Goal: Task Accomplishment & Management: Use online tool/utility

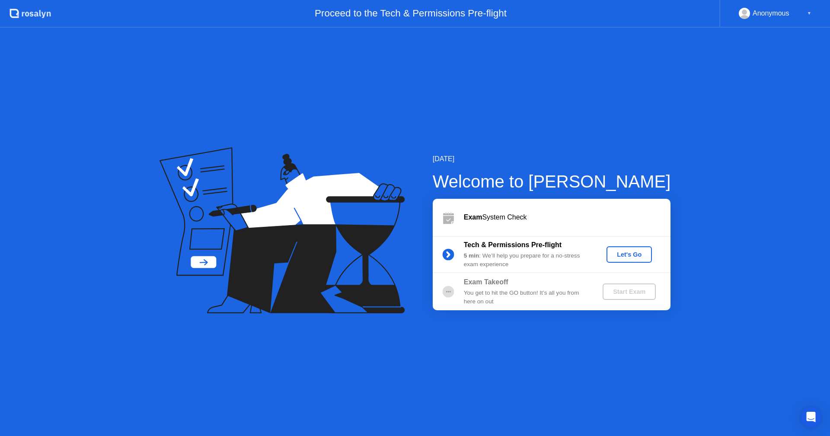
click at [627, 255] on div "Let's Go" at bounding box center [629, 254] width 38 height 7
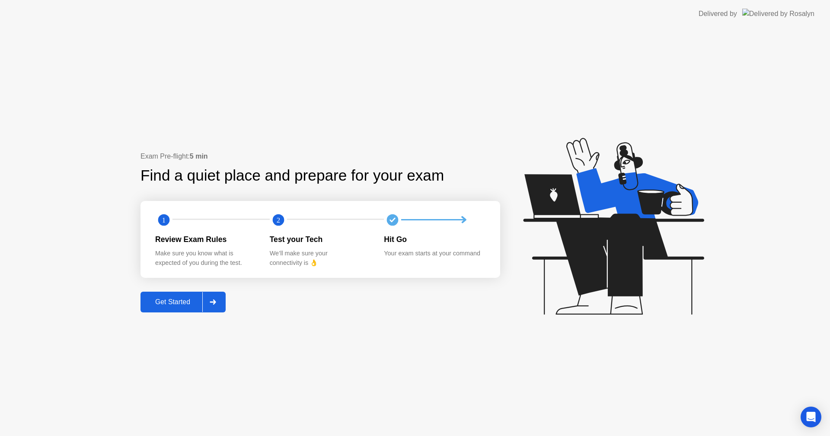
click at [182, 302] on div "Get Started" at bounding box center [172, 302] width 59 height 8
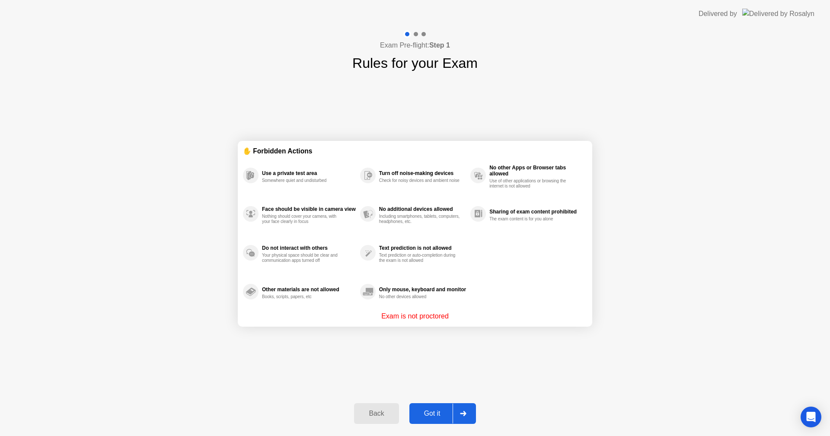
click at [428, 410] on div "Got it" at bounding box center [432, 414] width 41 height 8
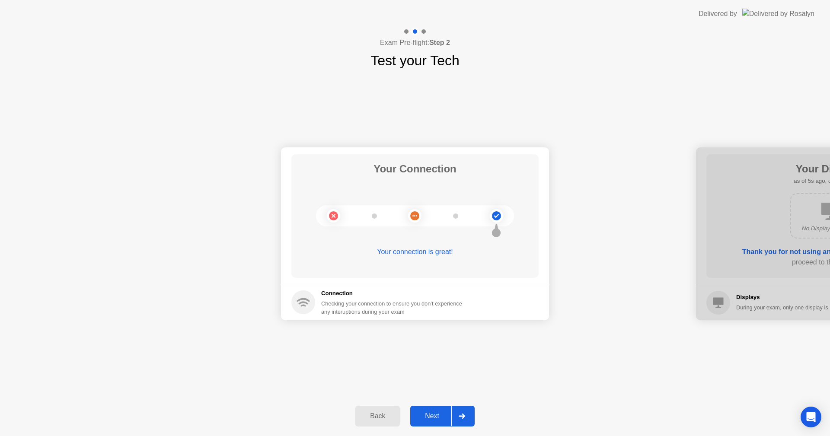
click at [431, 416] on div "Next" at bounding box center [432, 417] width 38 height 8
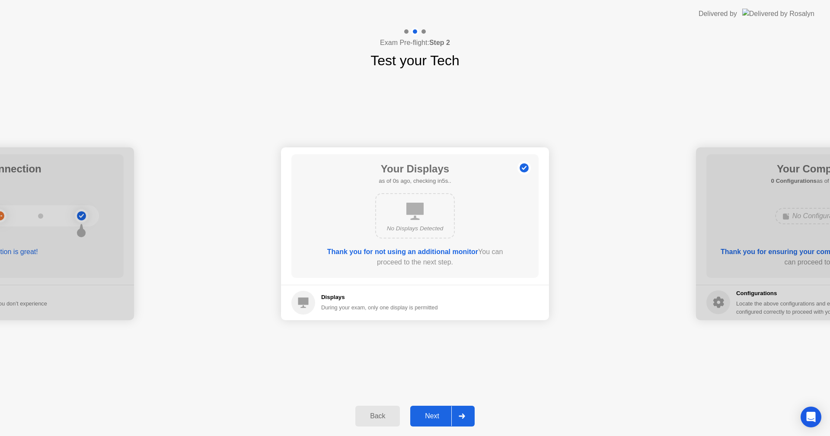
click at [425, 413] on div "Next" at bounding box center [432, 417] width 38 height 8
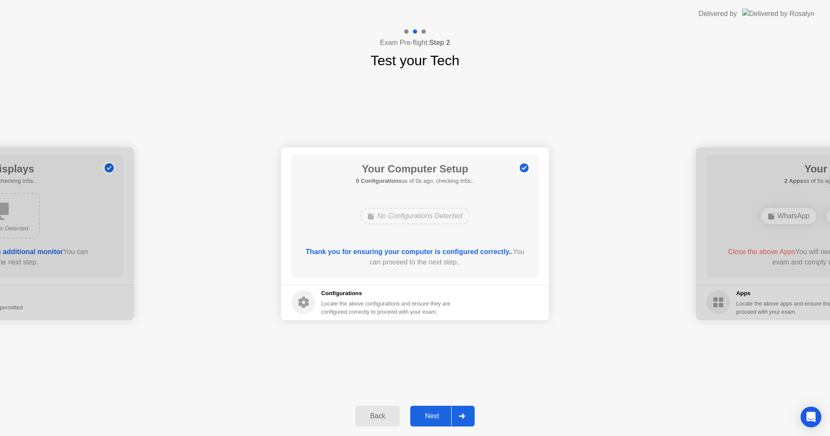
click at [429, 416] on div "Next" at bounding box center [432, 417] width 38 height 8
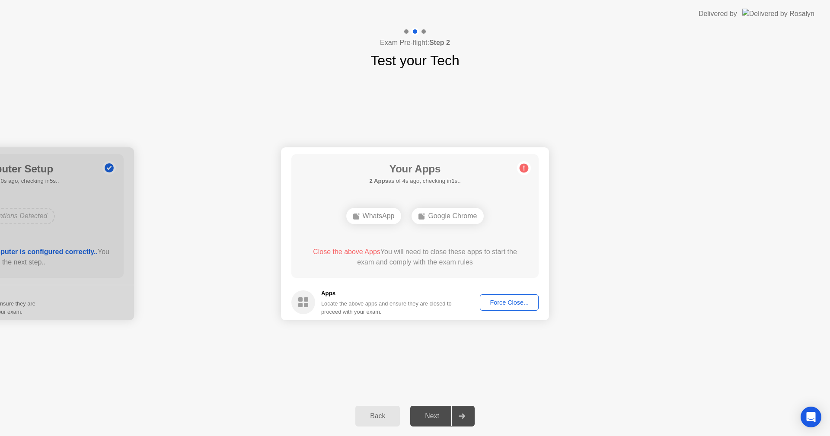
click at [489, 300] on div "Force Close..." at bounding box center [509, 302] width 53 height 7
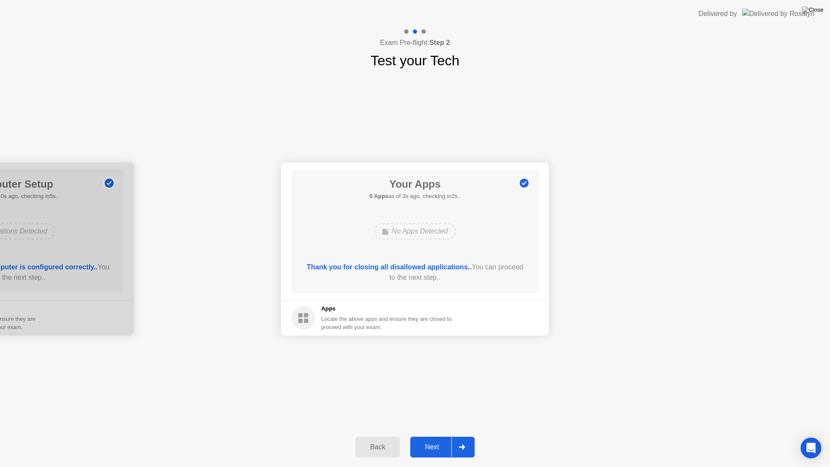
click at [432, 436] on div "Next" at bounding box center [432, 447] width 38 height 8
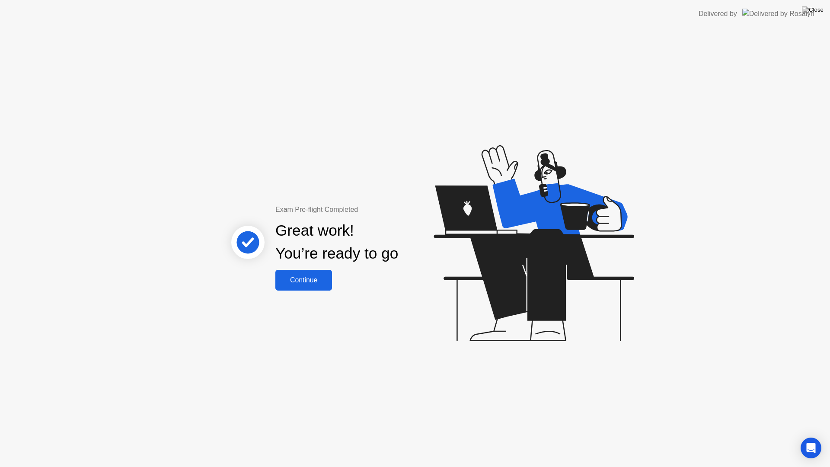
click at [316, 280] on div "Continue" at bounding box center [303, 280] width 51 height 8
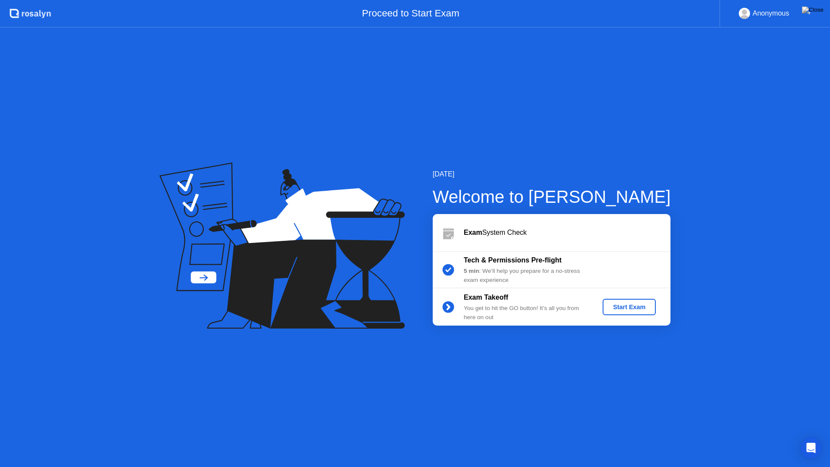
click at [624, 307] on div "Start Exam" at bounding box center [629, 307] width 46 height 7
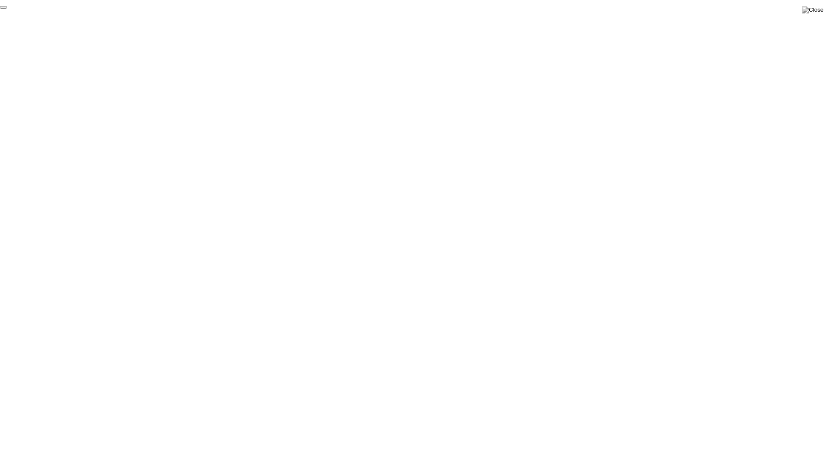
click div "End Proctoring Session"
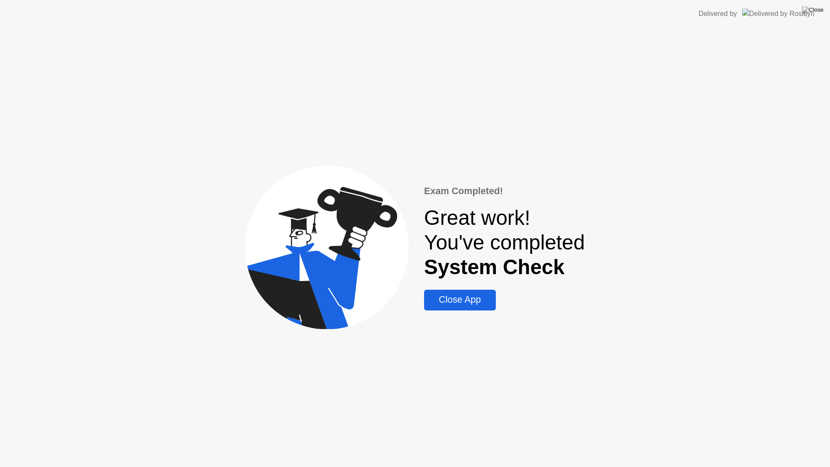
click at [462, 303] on div "Close App" at bounding box center [460, 299] width 66 height 11
